Goal: Find specific page/section: Find specific page/section

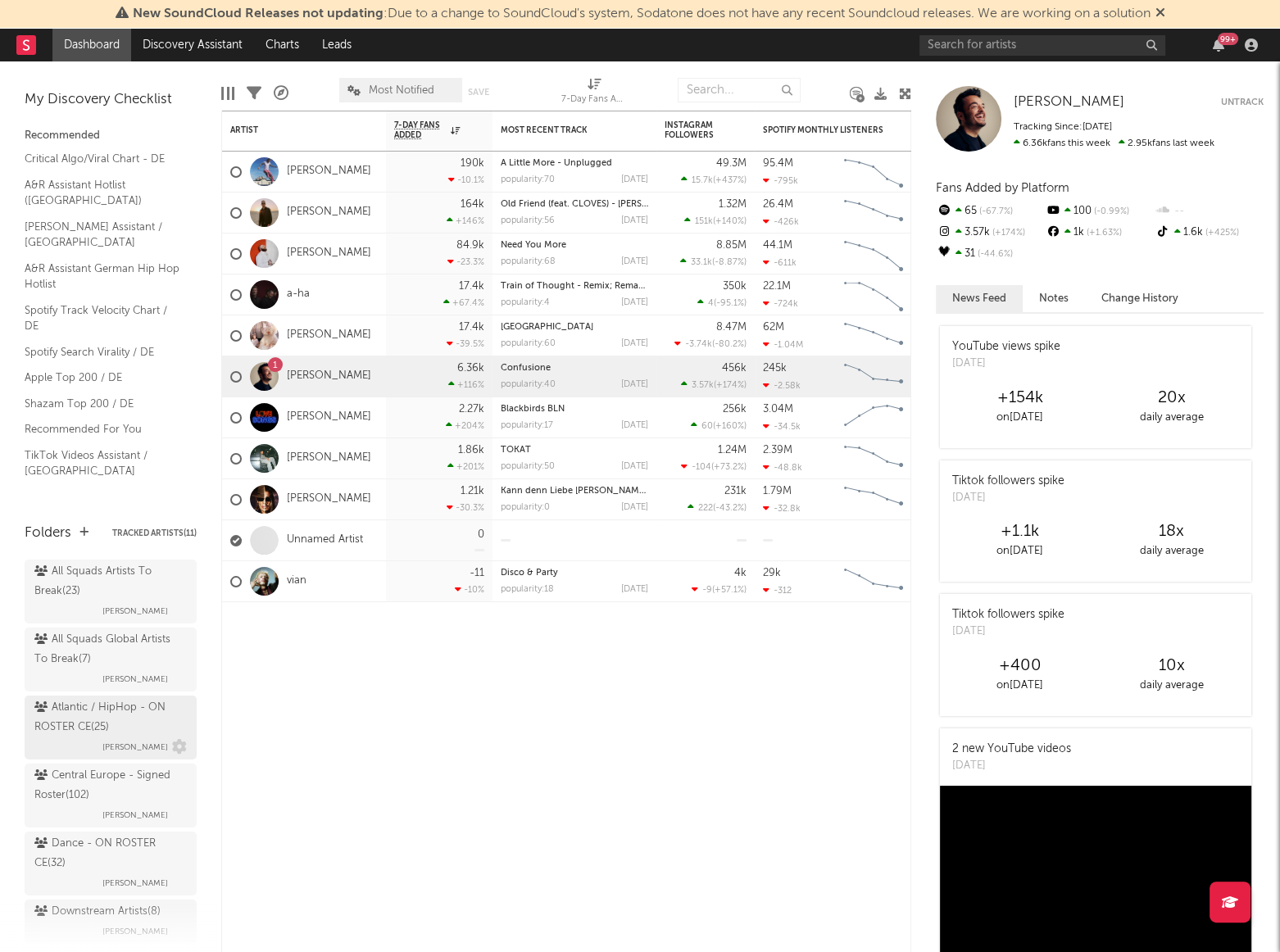
scroll to position [149, 0]
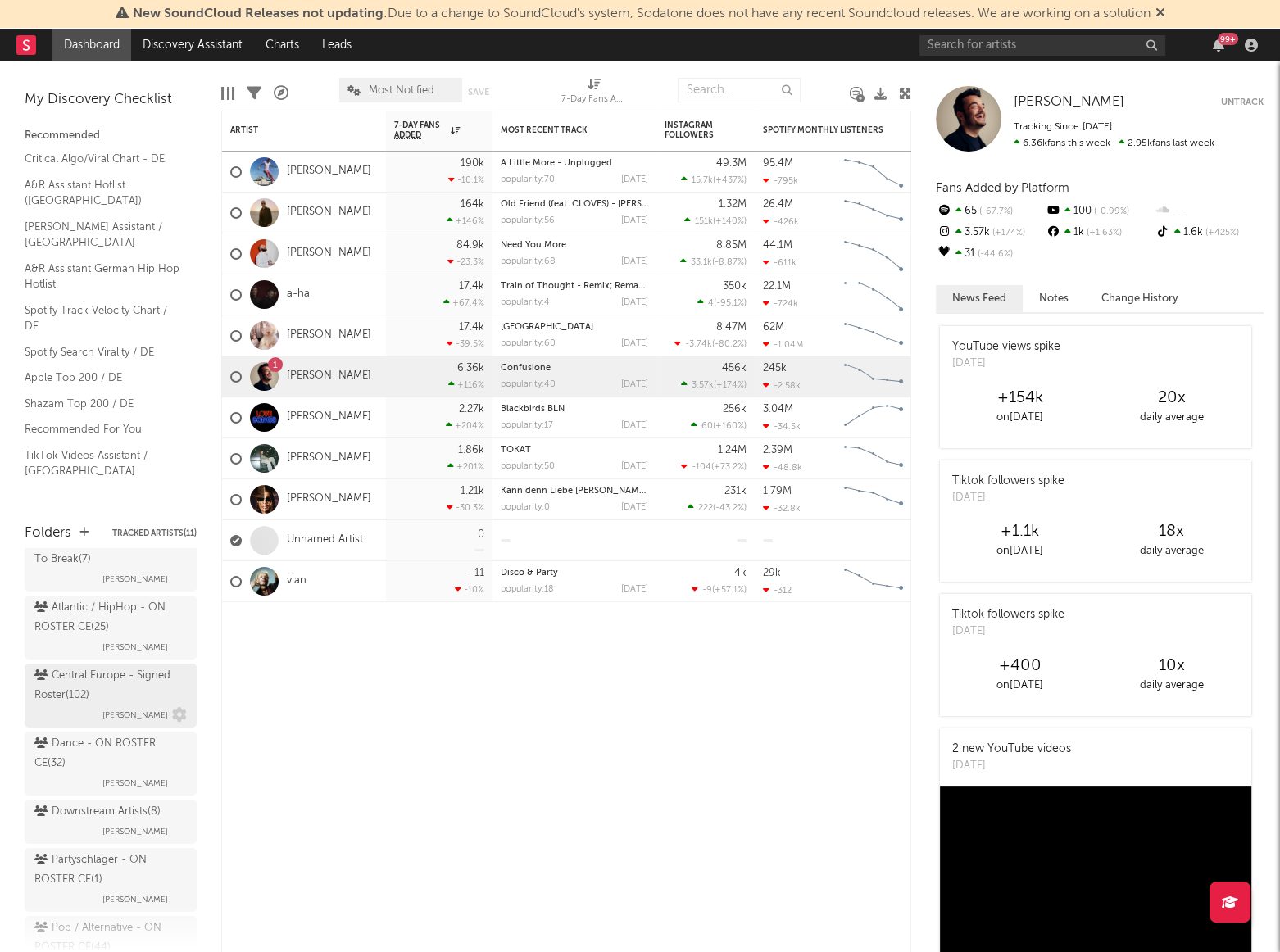
drag, startPoint x: 120, startPoint y: 688, endPoint x: 128, endPoint y: 686, distance: 8.2
click at [120, 688] on div "Central Europe - Signed Roster ( 102 )" at bounding box center [108, 685] width 149 height 39
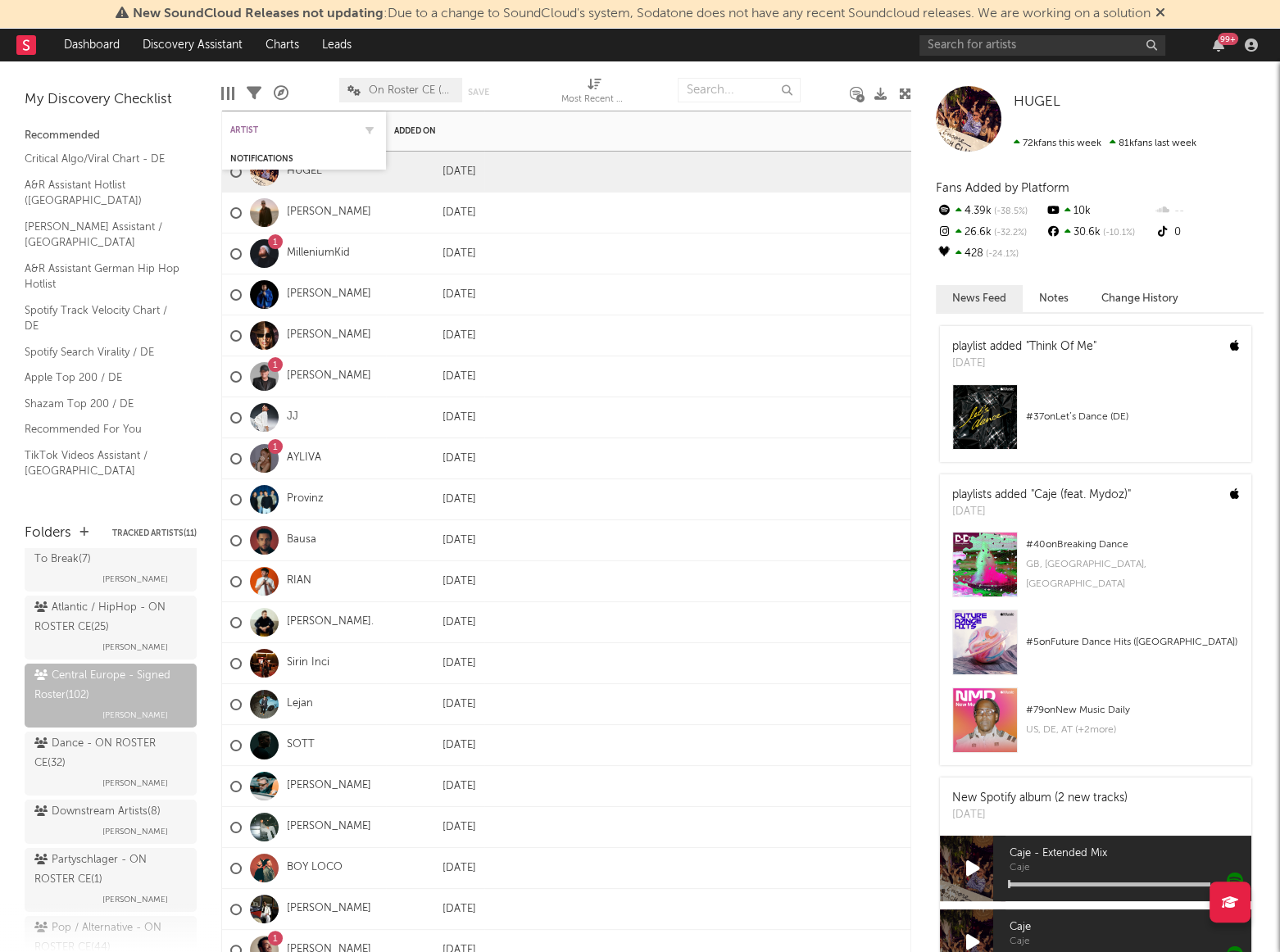
click at [247, 125] on div "Artist" at bounding box center [291, 129] width 123 height 10
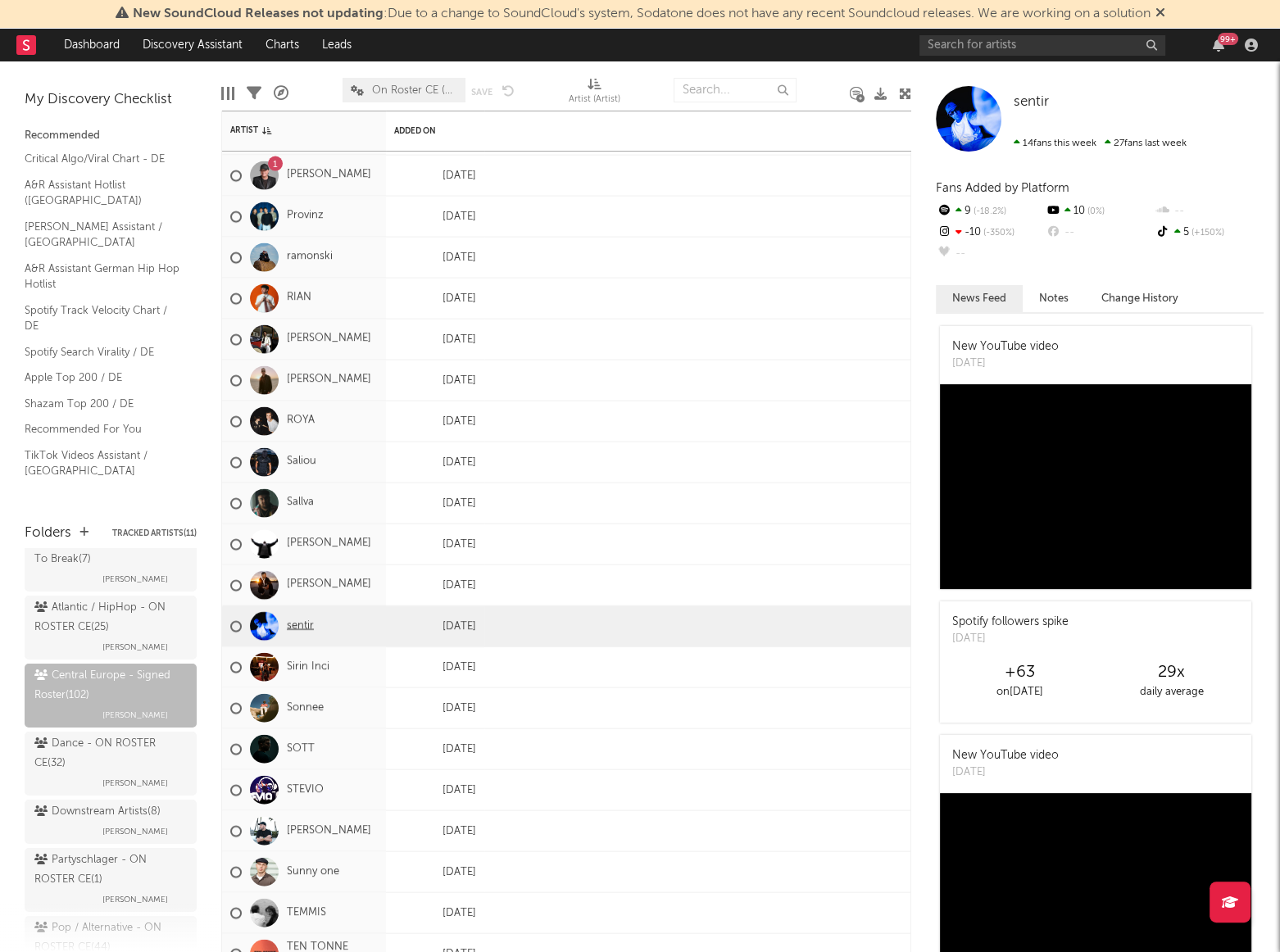
click at [295, 622] on link "sentir" at bounding box center [300, 627] width 27 height 14
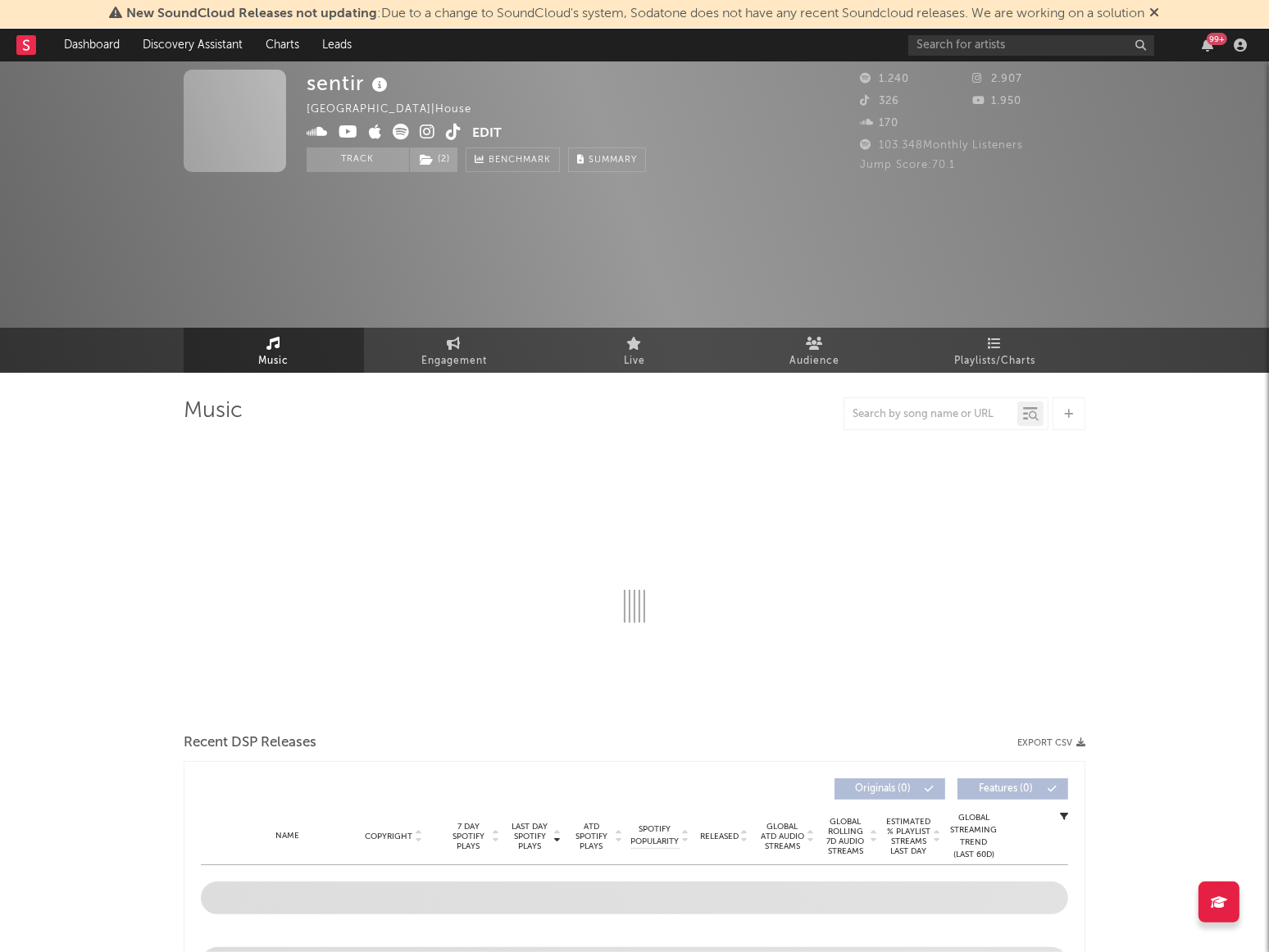
select select "6m"
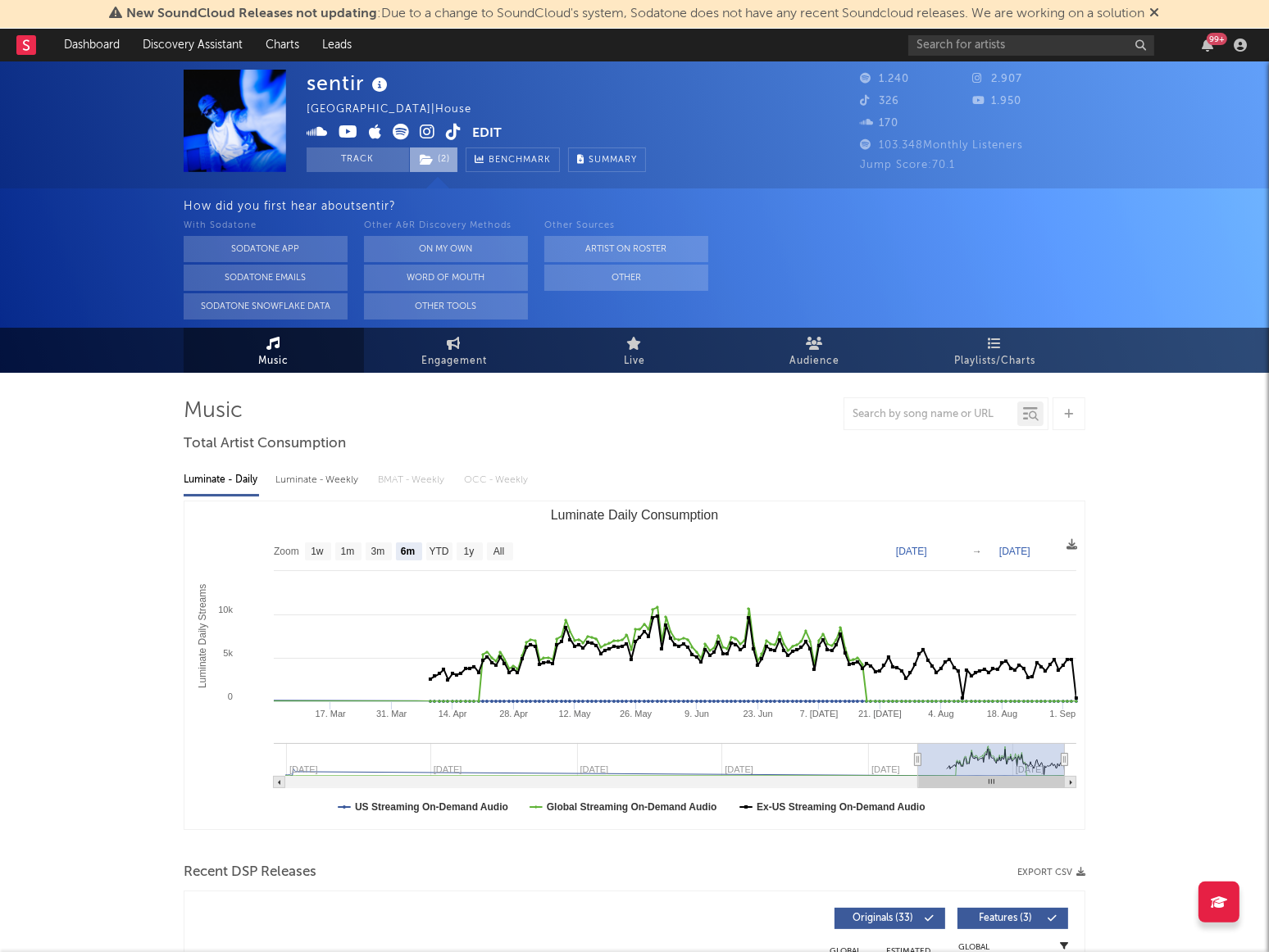
click at [426, 162] on icon at bounding box center [427, 159] width 14 height 11
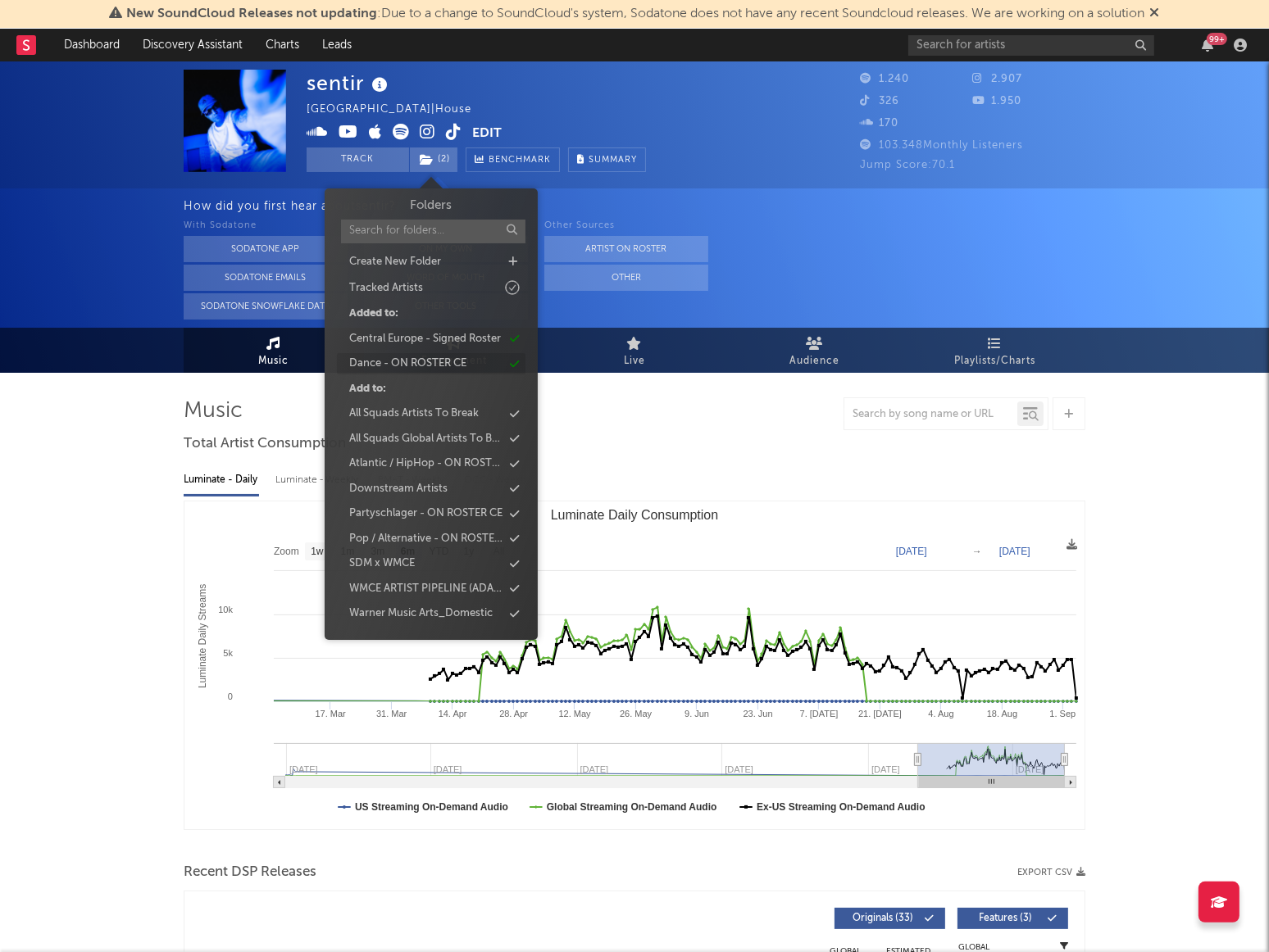
click at [420, 362] on div "Dance - ON ROSTER CE" at bounding box center [408, 364] width 117 height 17
click at [420, 341] on div "Central Europe - Signed Roster" at bounding box center [423, 339] width 151 height 17
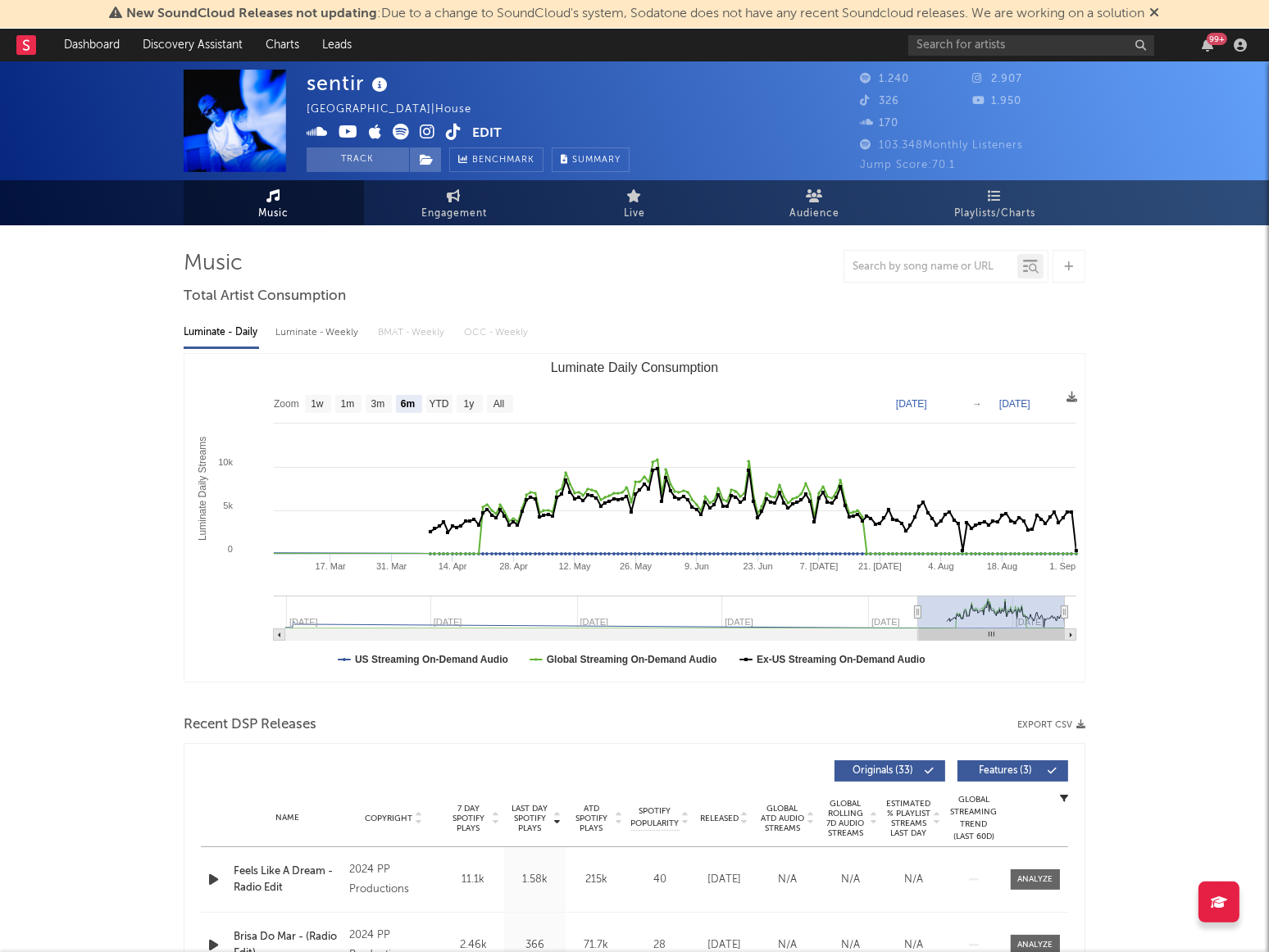
click at [82, 45] on link "Dashboard" at bounding box center [92, 45] width 79 height 32
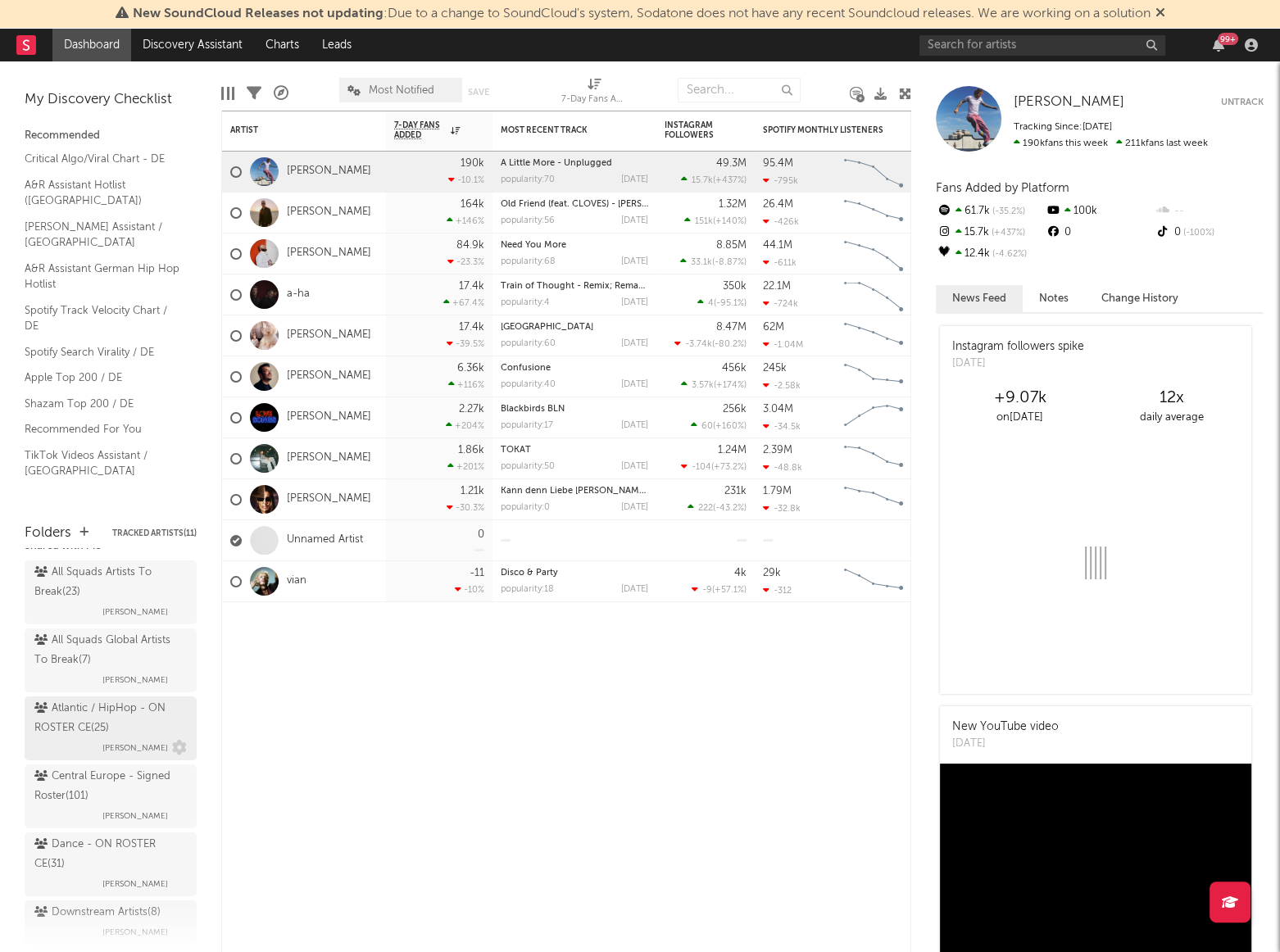
scroll to position [73, 0]
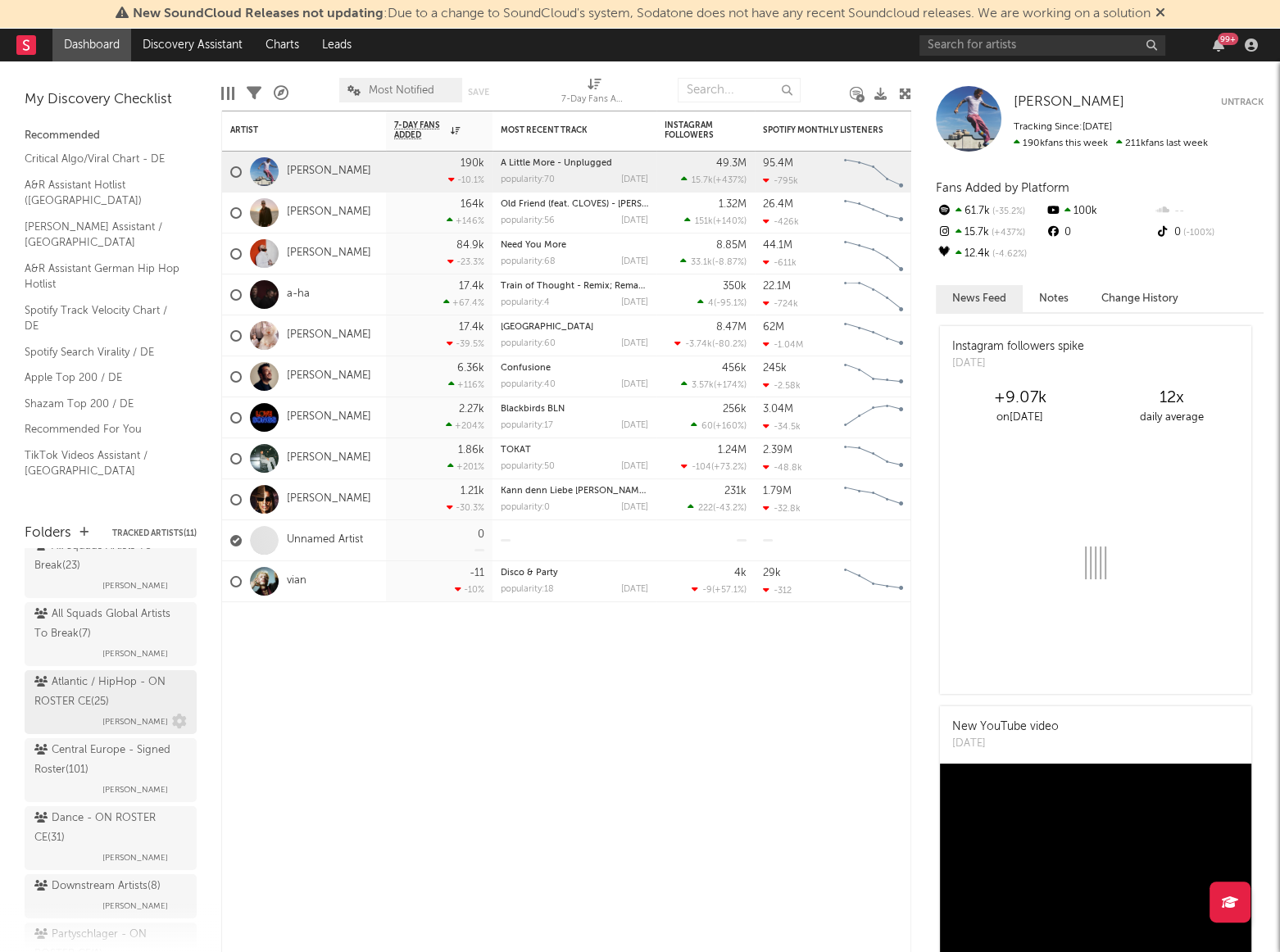
click at [103, 761] on div "Central Europe - Signed Roster ( 101 )" at bounding box center [108, 760] width 149 height 39
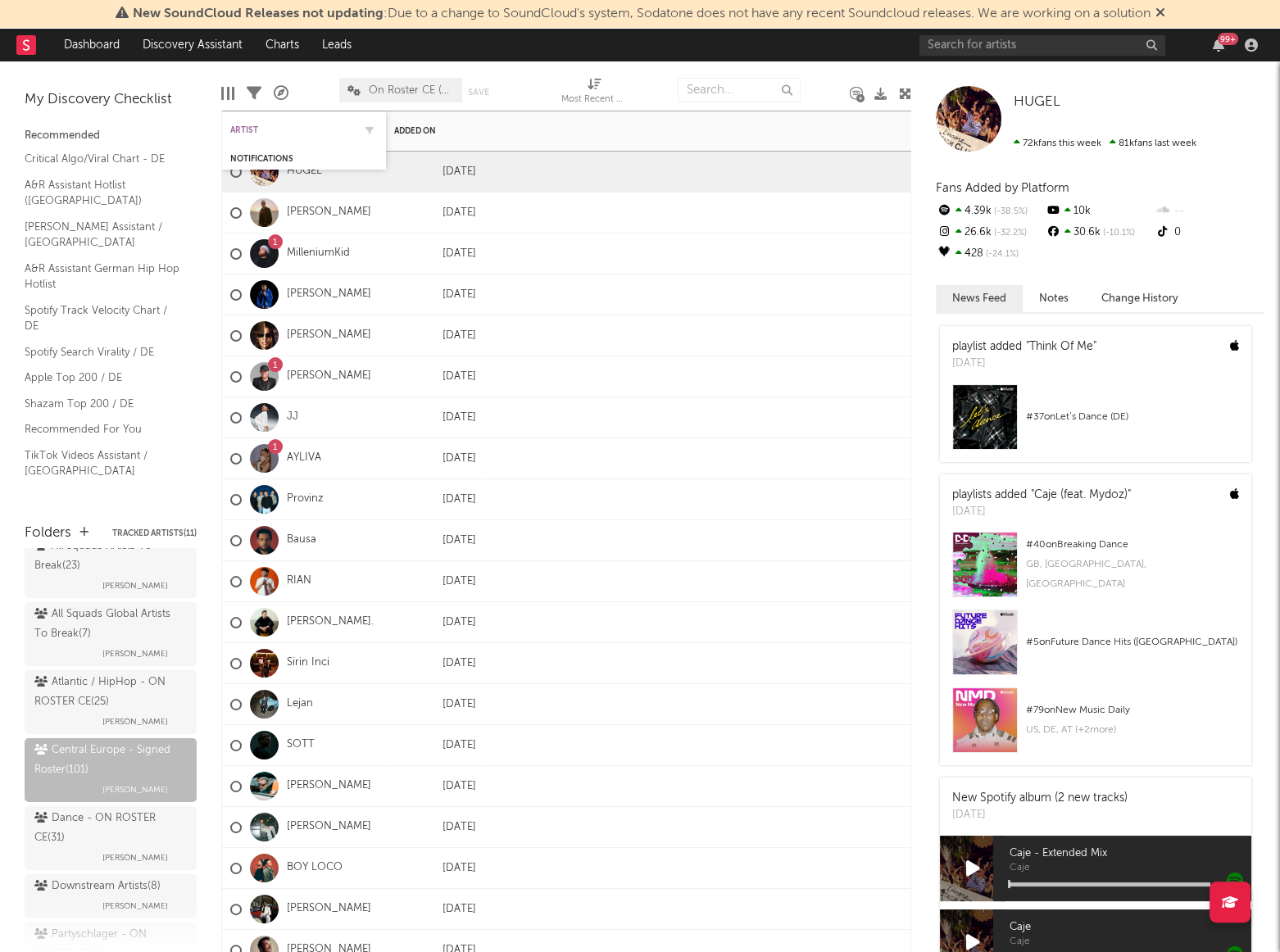
click at [247, 125] on div "Artist" at bounding box center [291, 129] width 123 height 10
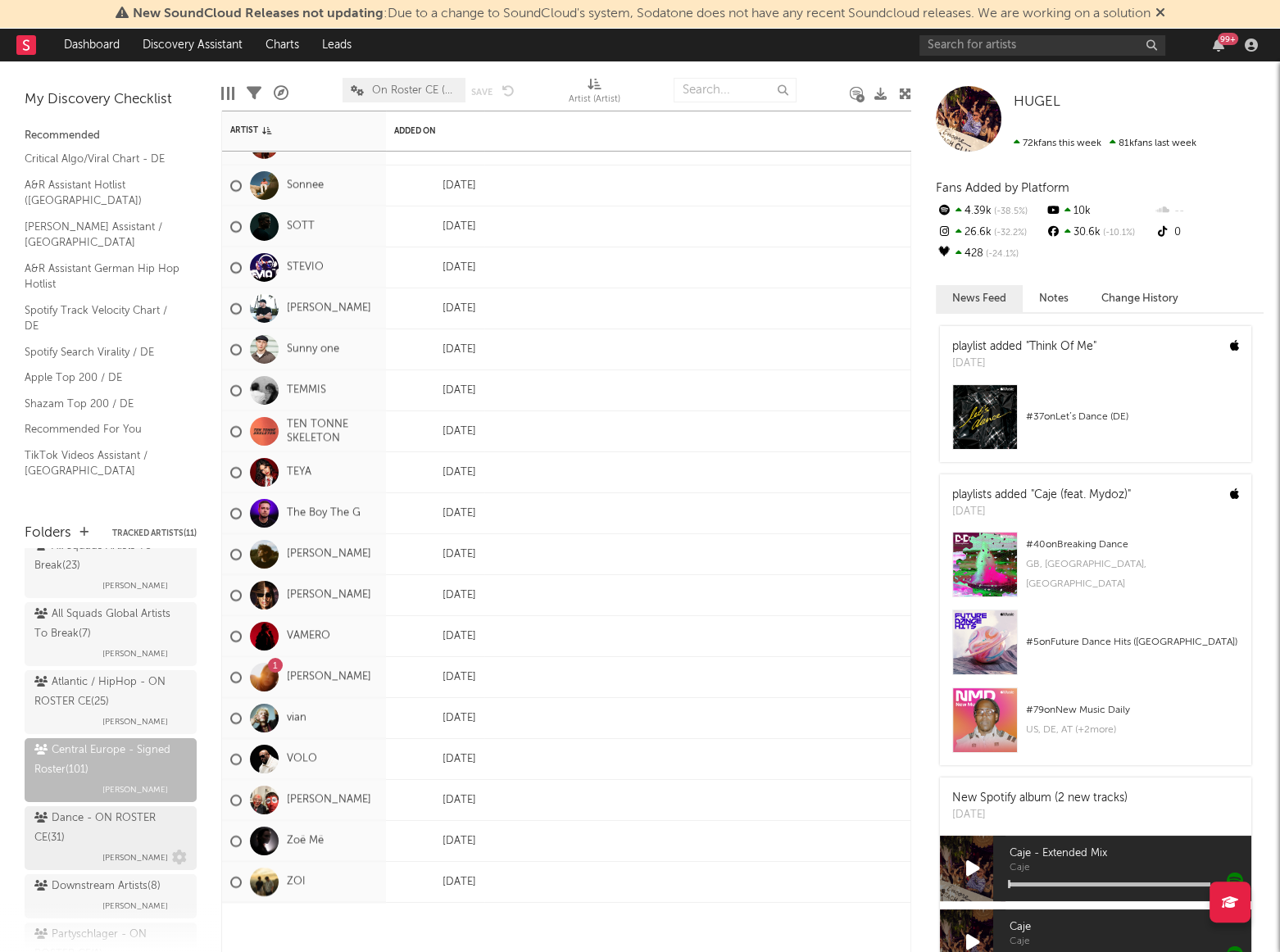
click at [122, 844] on div "Dance - ON ROSTER CE ( 31 )" at bounding box center [108, 828] width 149 height 39
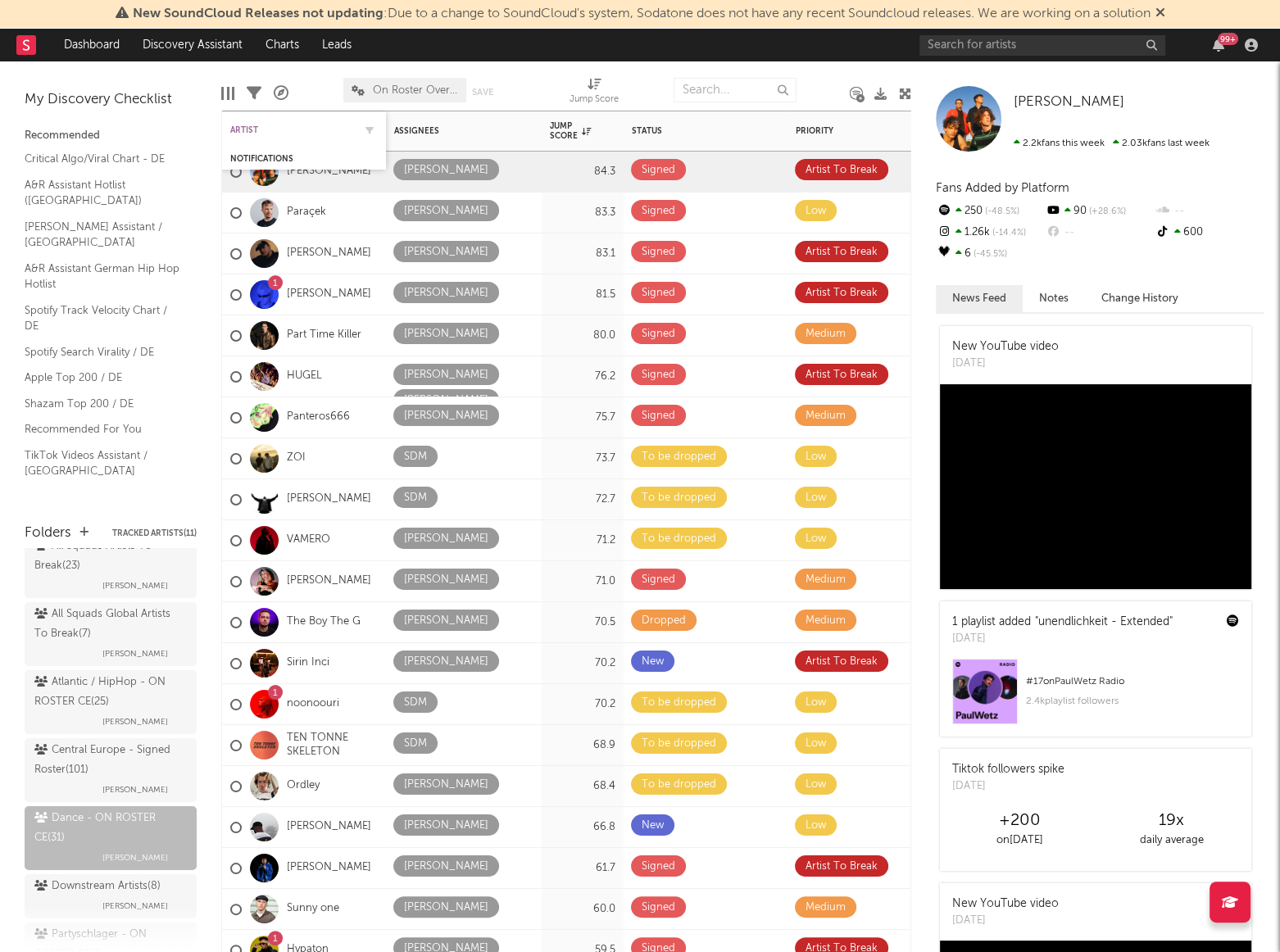
click at [241, 130] on div "Artist" at bounding box center [291, 129] width 123 height 10
